Goal: Transaction & Acquisition: Purchase product/service

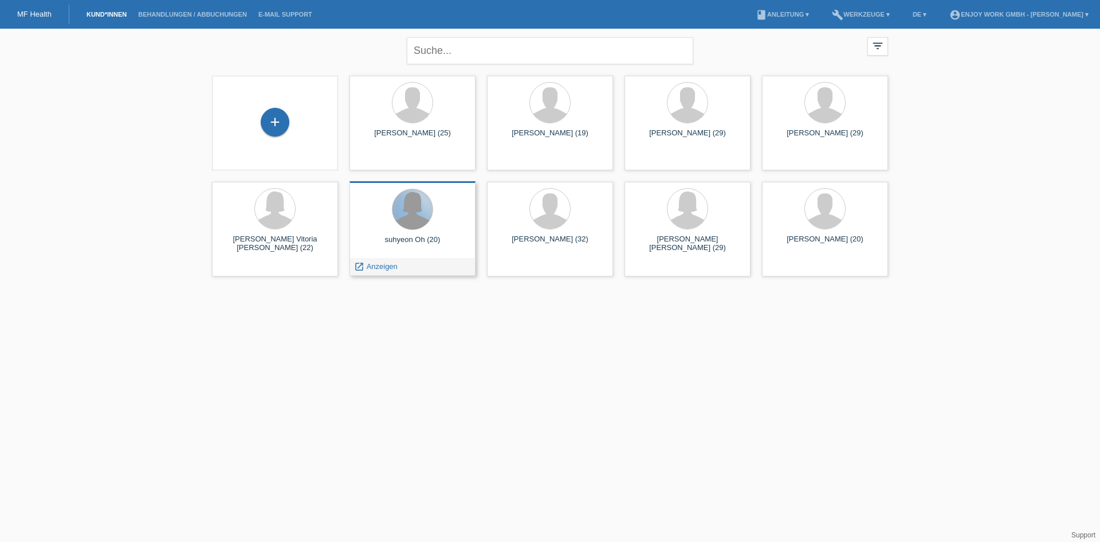
click at [409, 223] on div at bounding box center [413, 209] width 40 height 40
click at [369, 267] on span "Anzeigen" at bounding box center [382, 266] width 31 height 9
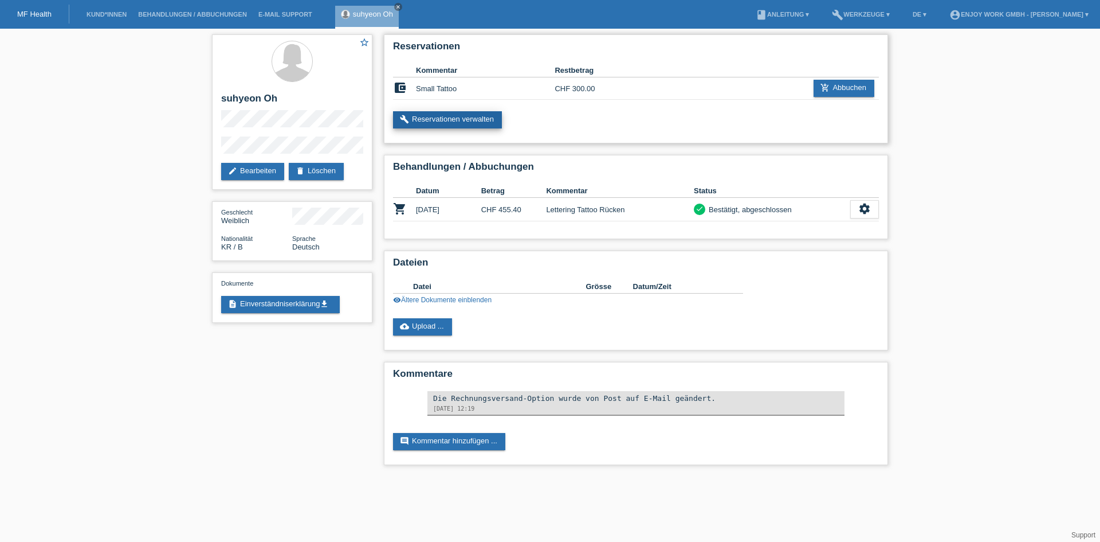
click at [449, 119] on link "build Reservationen verwalten" at bounding box center [447, 119] width 109 height 17
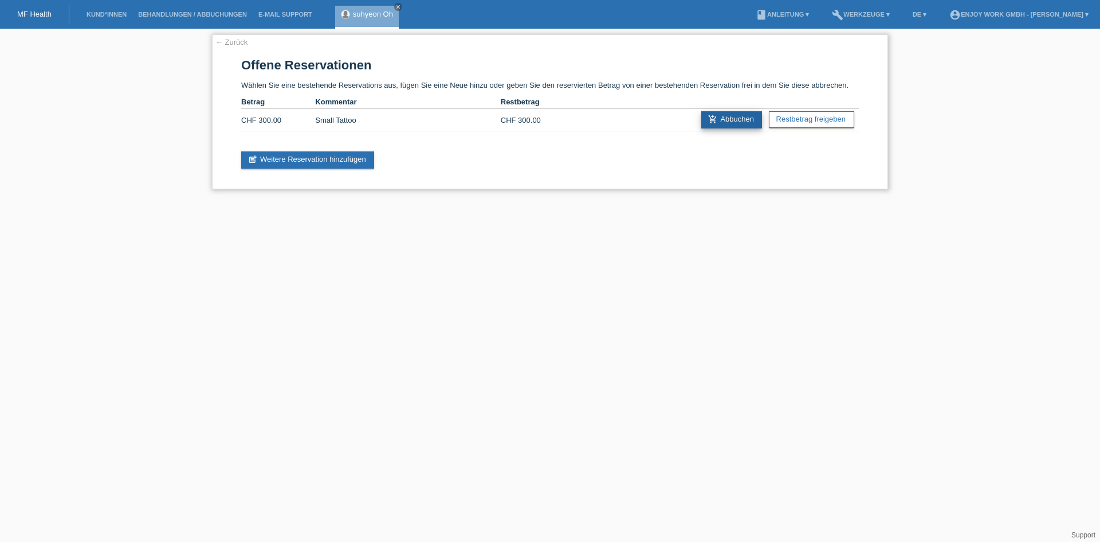
click at [729, 123] on link "add_shopping_cart Abbuchen" at bounding box center [731, 119] width 61 height 17
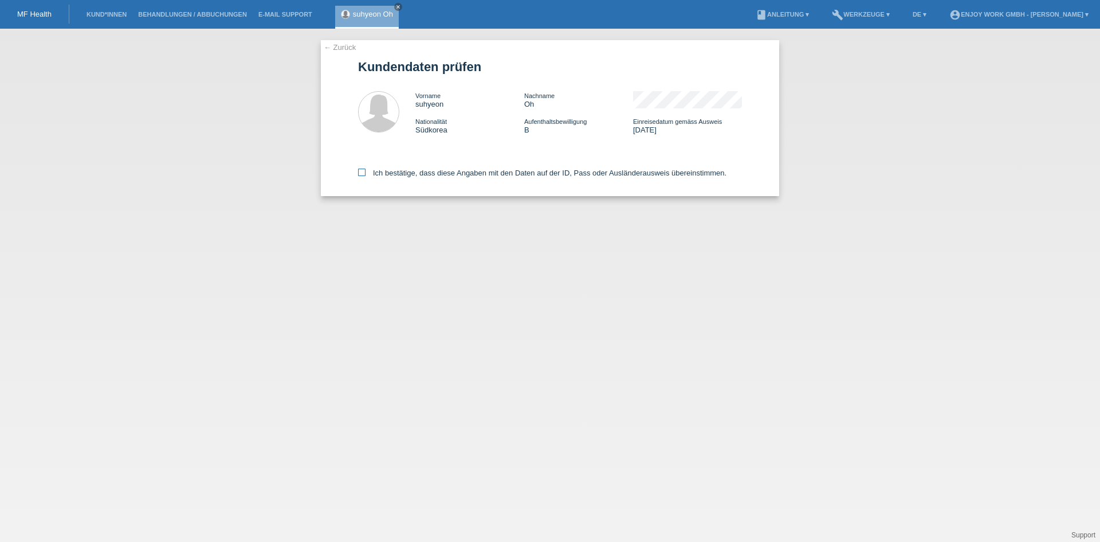
click at [363, 170] on icon at bounding box center [361, 171] width 7 height 7
click at [363, 170] on input "Ich bestätige, dass diese Angaben mit den Daten auf der ID, Pass oder Ausländer…" at bounding box center [361, 171] width 7 height 7
checkbox input "true"
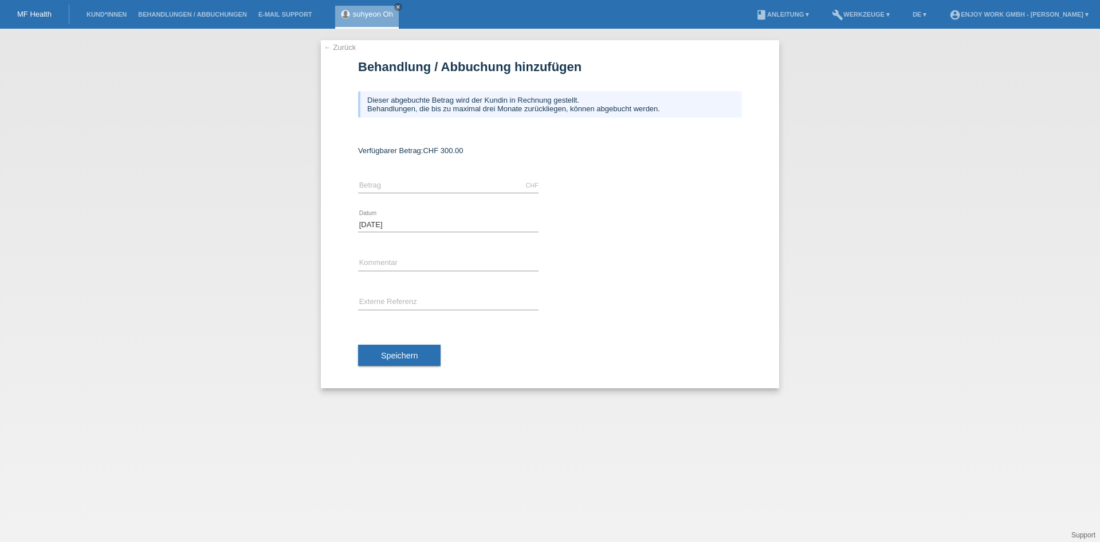
click at [403, 196] on div "CHF error [GEOGRAPHIC_DATA]" at bounding box center [448, 185] width 181 height 39
click at [403, 188] on input "text" at bounding box center [448, 185] width 181 height 14
type input "300.00"
click at [426, 257] on input "text" at bounding box center [448, 263] width 181 height 14
type input "Small Tattoo"
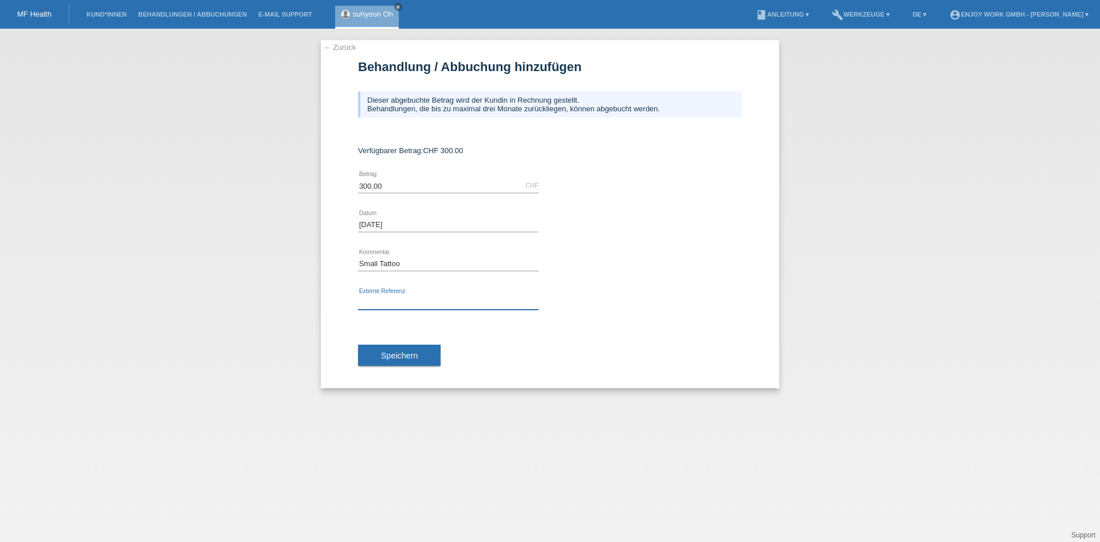
click at [523, 305] on input "text" at bounding box center [448, 302] width 181 height 14
click at [404, 352] on span "Speichern" at bounding box center [399, 355] width 37 height 9
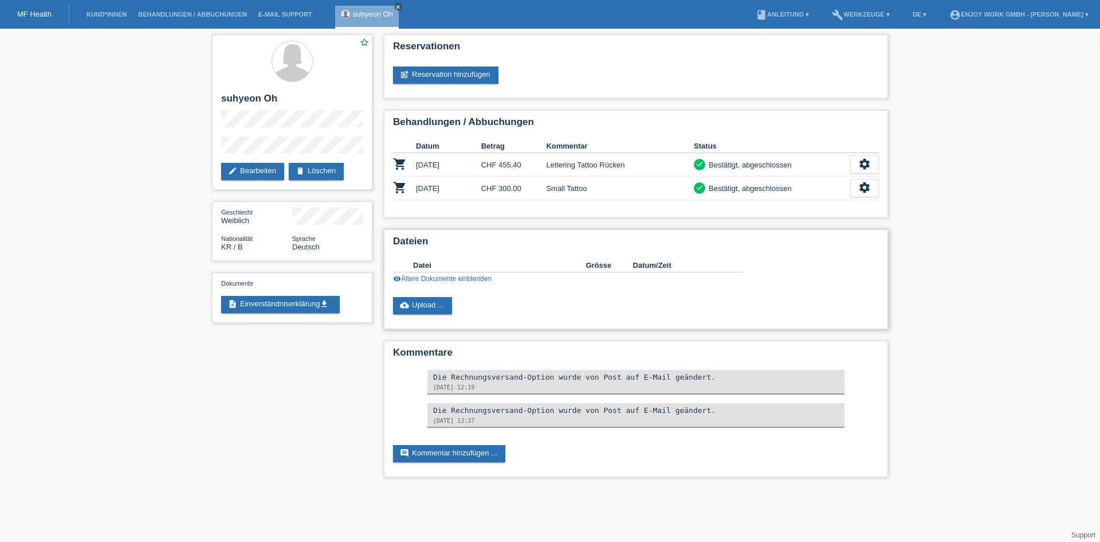
click at [433, 279] on link "visibility Ältere Dokumente einblenden" at bounding box center [442, 278] width 99 height 8
